Goal: Find specific page/section: Find specific page/section

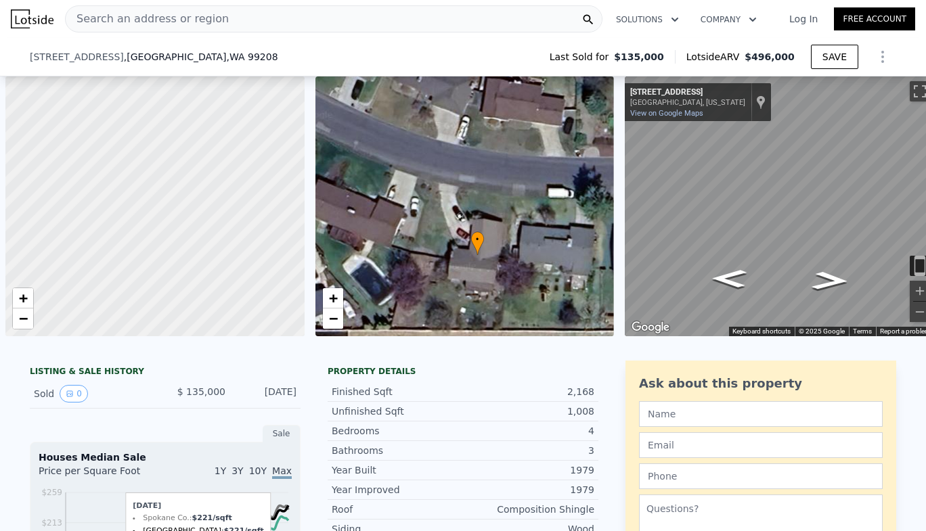
click at [317, 97] on div "• + −" at bounding box center [464, 206] width 299 height 260
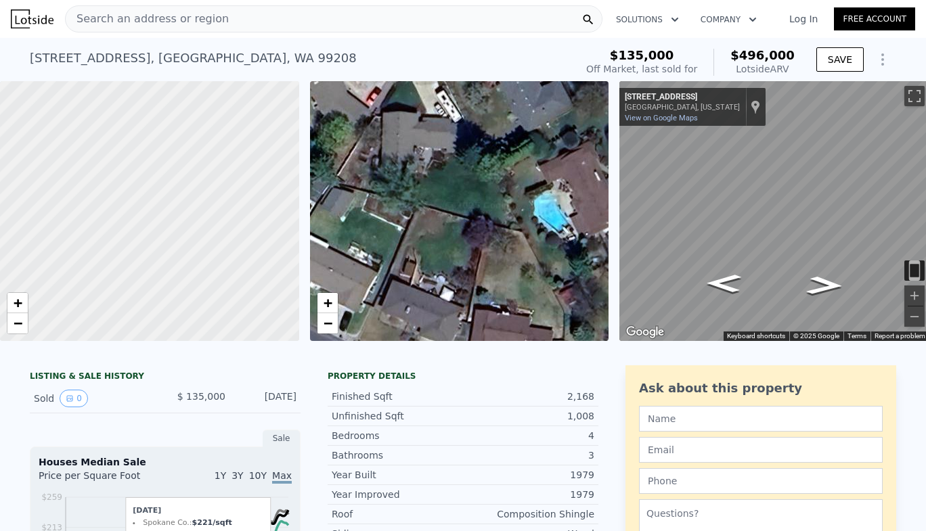
click at [179, 22] on span "Search an address or region" at bounding box center [147, 19] width 163 height 16
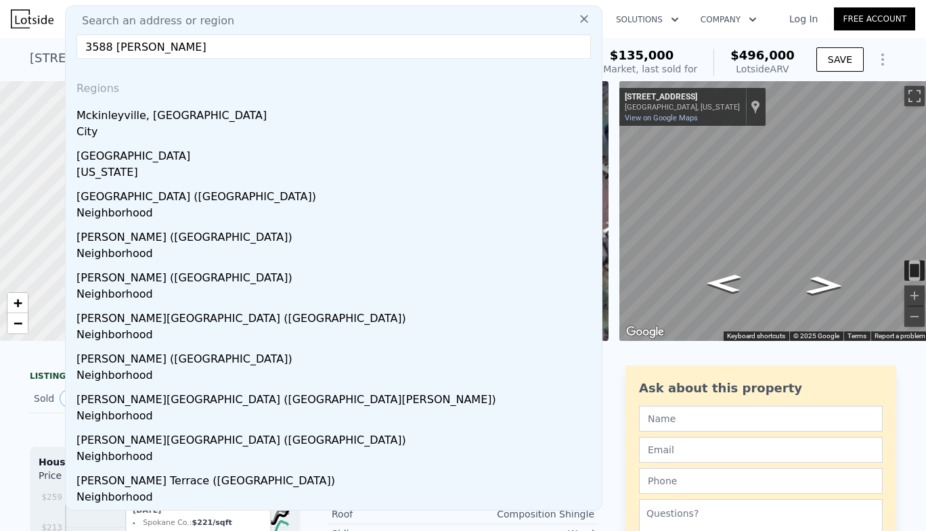
click at [106, 48] on input "3588 [PERSON_NAME]" at bounding box center [333, 47] width 514 height 24
type input "3588 e [PERSON_NAME]"
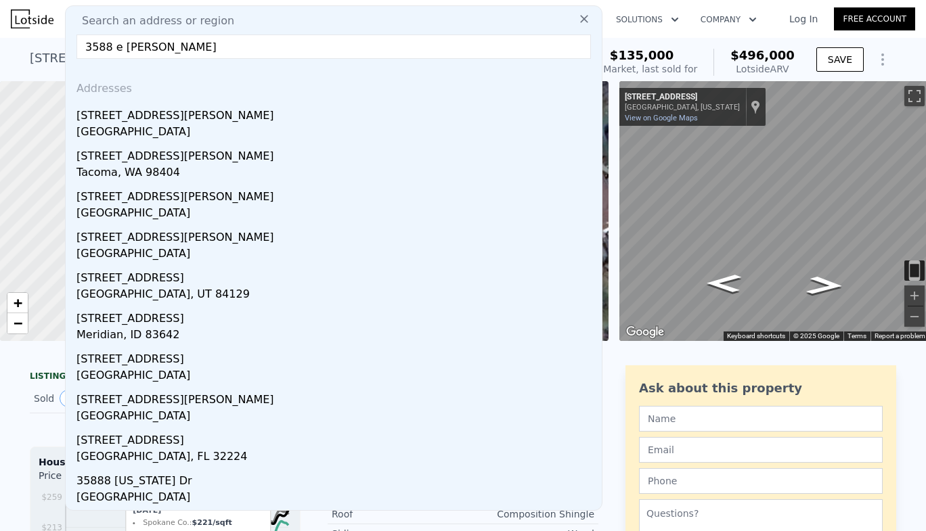
click at [204, 43] on input "3588 e [PERSON_NAME]" at bounding box center [333, 47] width 514 height 24
click at [125, 167] on div "Tacoma, WA 98404" at bounding box center [336, 173] width 520 height 19
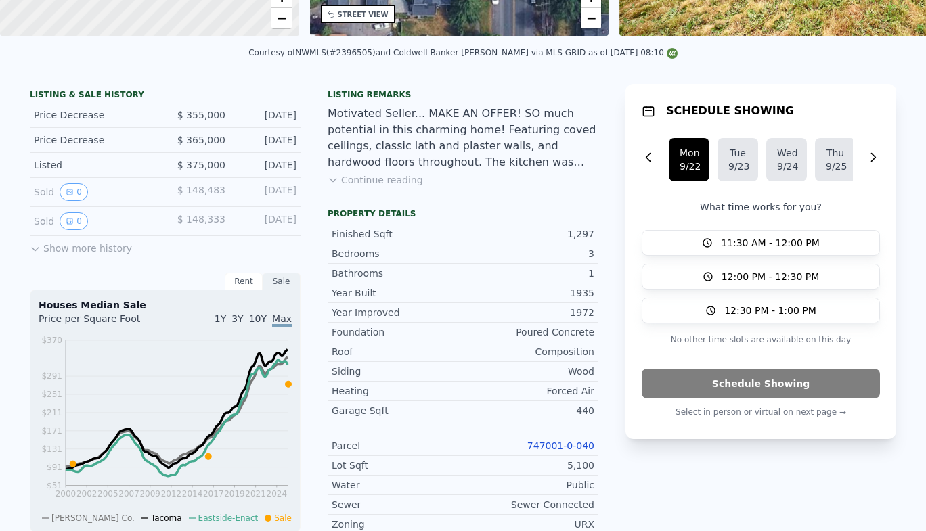
scroll to position [5, 0]
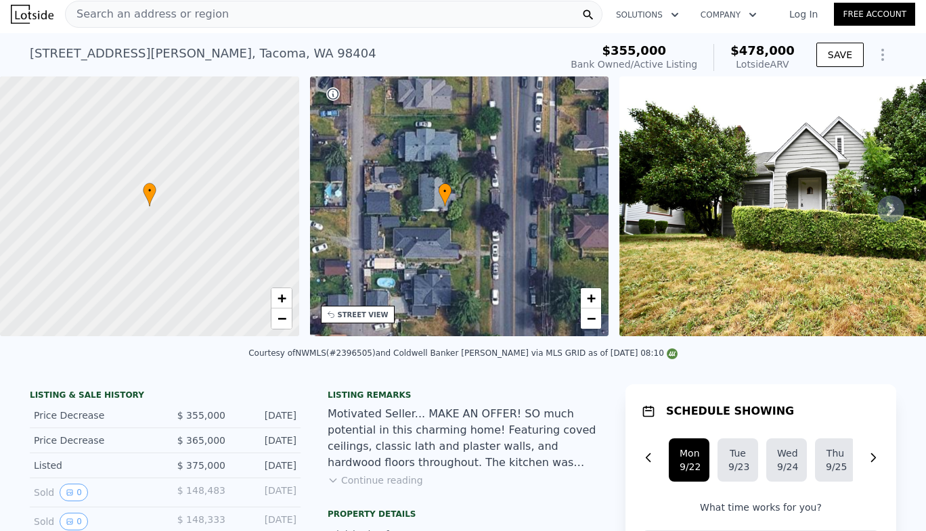
click at [886, 211] on icon at bounding box center [890, 209] width 27 height 27
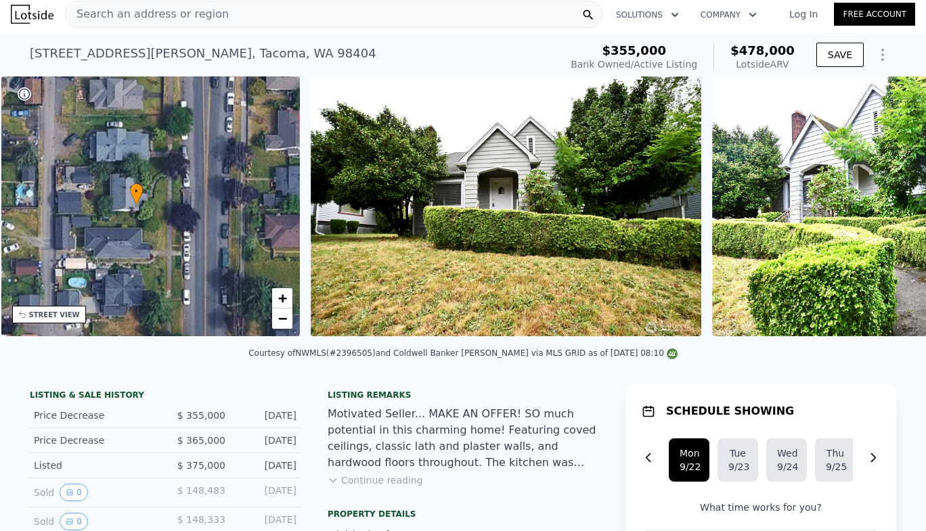
scroll to position [0, 315]
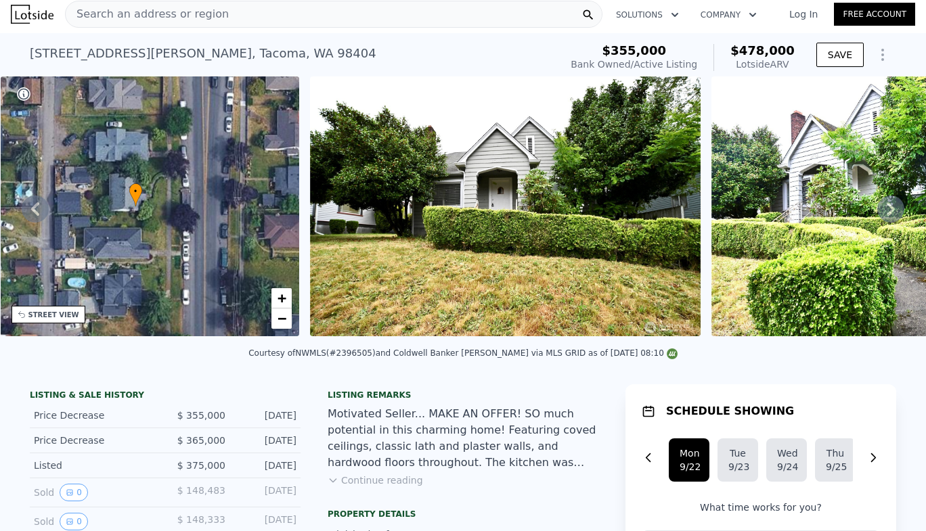
click at [890, 213] on icon at bounding box center [890, 209] width 27 height 27
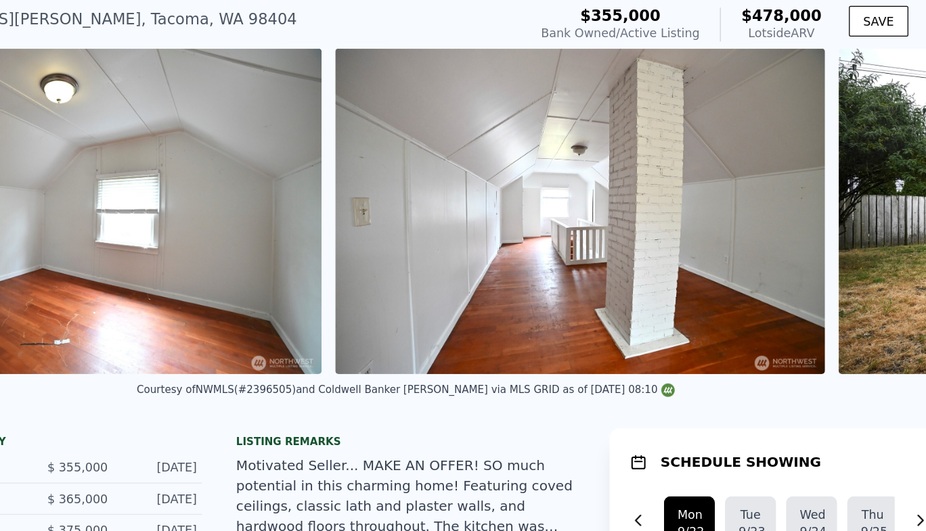
scroll to position [0, 4627]
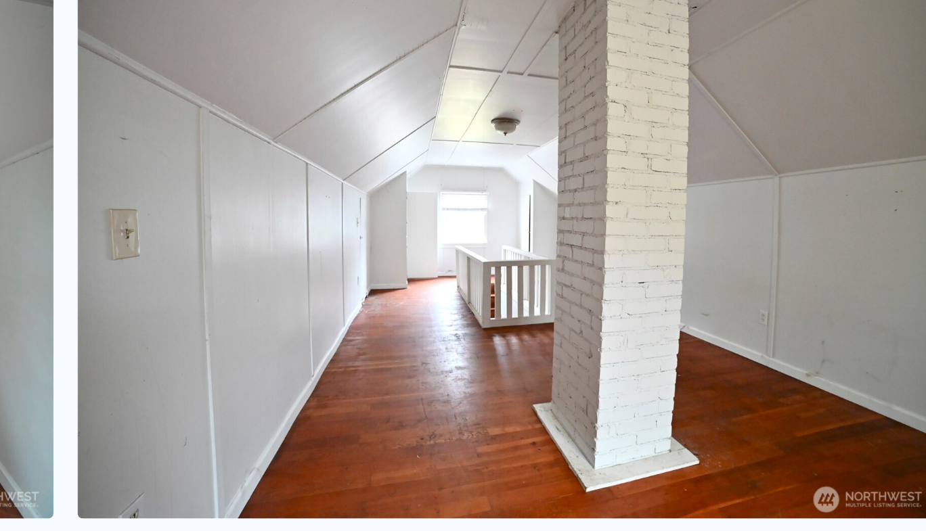
click at [705, 205] on img at bounding box center [601, 211] width 390 height 260
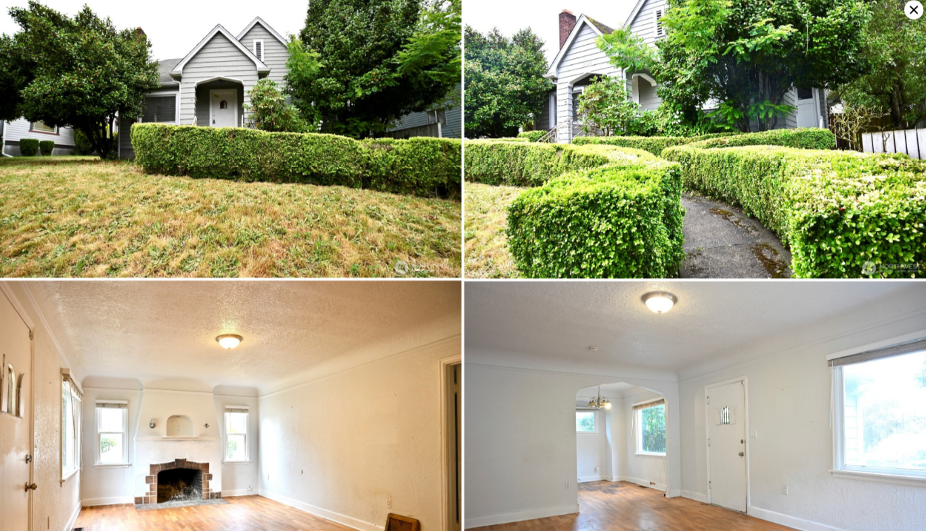
scroll to position [0, 0]
